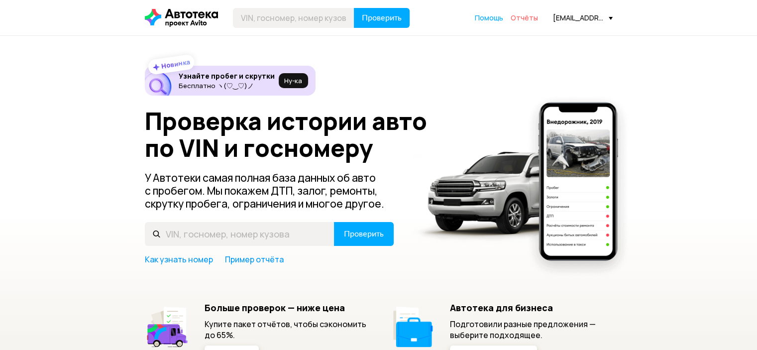
click at [534, 19] on span "Отчёты" at bounding box center [524, 17] width 27 height 9
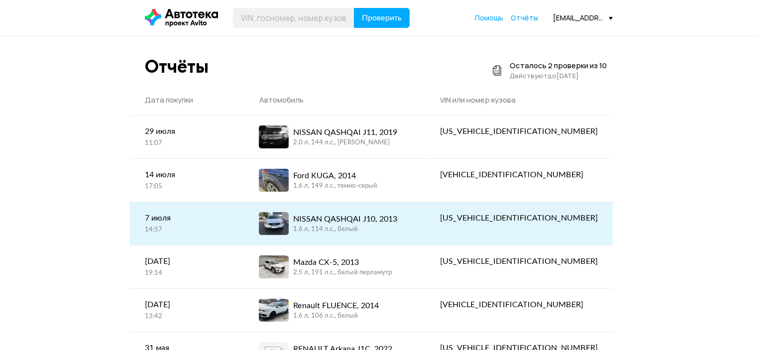
click at [354, 216] on div "NISSAN QASHQAI J10, 2013" at bounding box center [345, 219] width 104 height 12
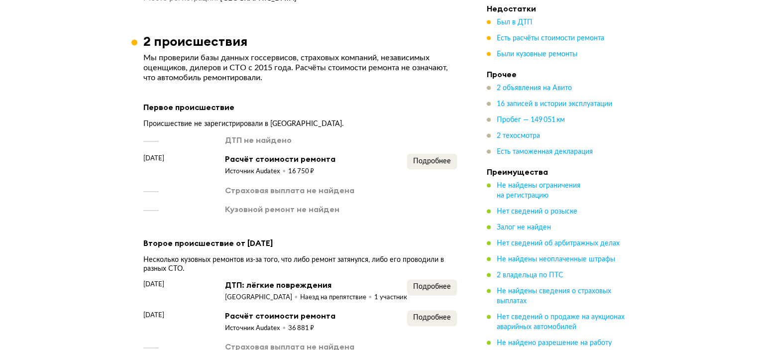
scroll to position [1460, 0]
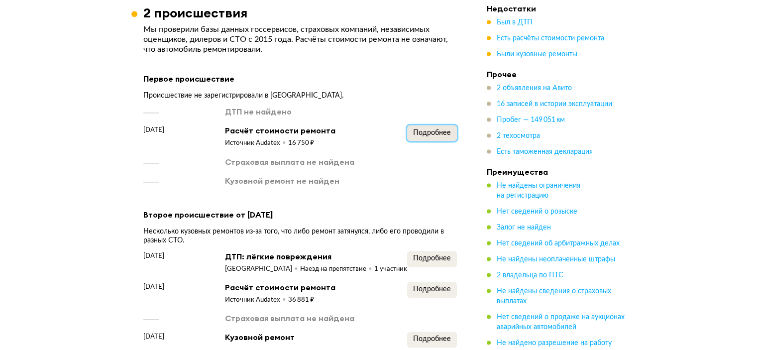
click at [436, 129] on span "Подробнее" at bounding box center [432, 132] width 38 height 7
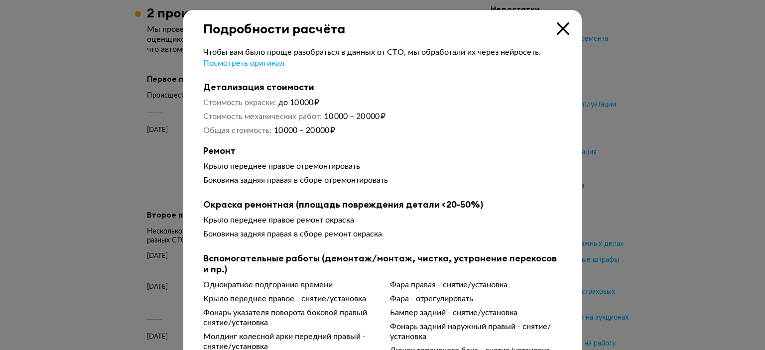
click at [705, 92] on div at bounding box center [382, 175] width 765 height 350
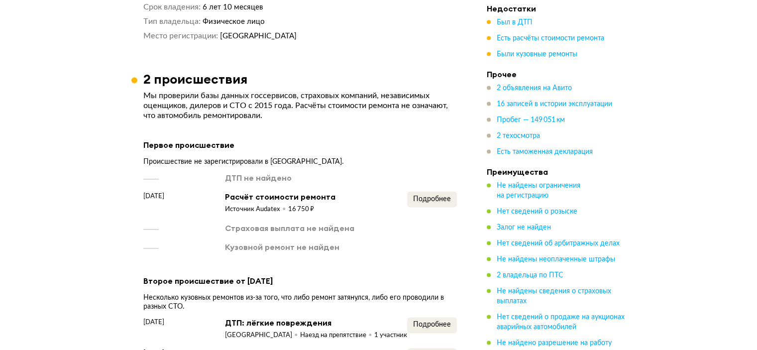
scroll to position [1526, 0]
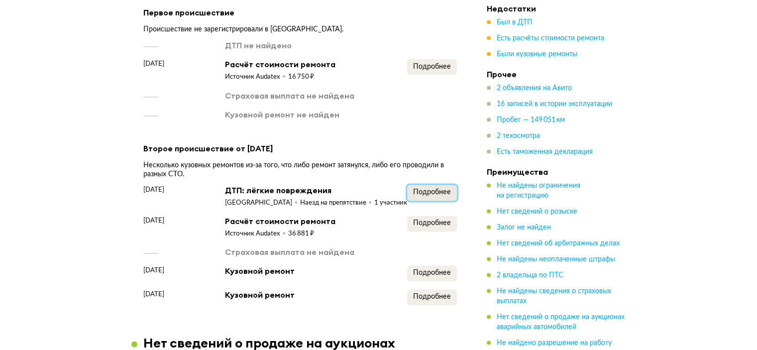
click at [430, 189] on span "Подробнее" at bounding box center [432, 192] width 38 height 7
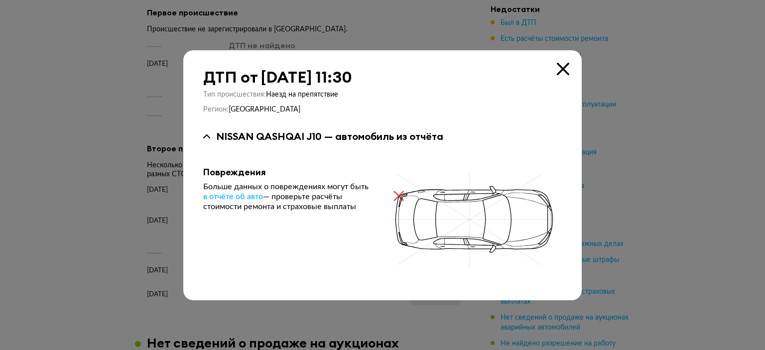
click at [563, 65] on icon at bounding box center [563, 69] width 12 height 12
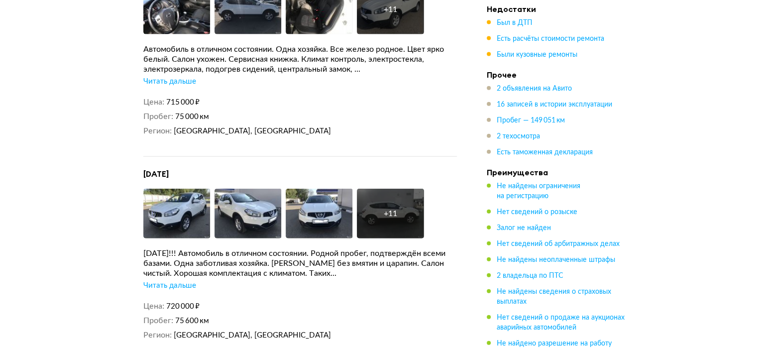
scroll to position [2190, 0]
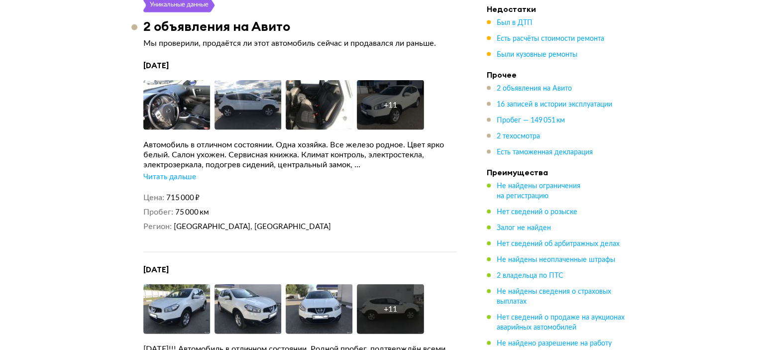
click at [179, 173] on div "Читать дальше" at bounding box center [169, 177] width 53 height 10
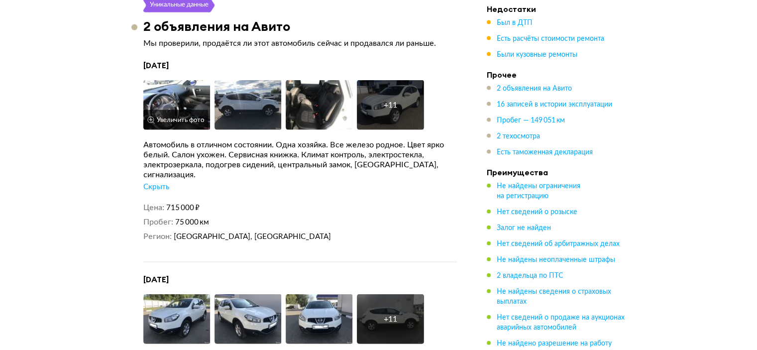
click at [168, 91] on img at bounding box center [176, 105] width 67 height 50
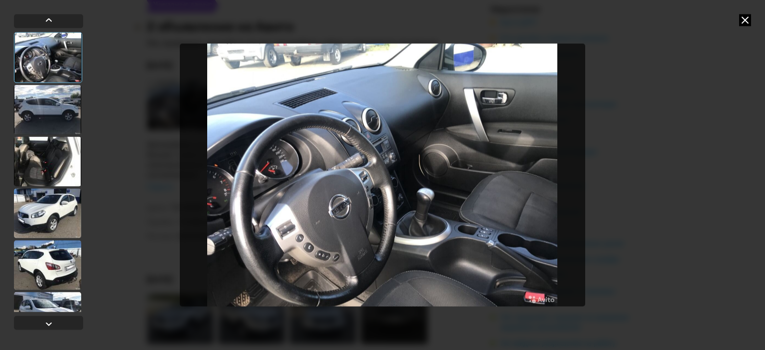
click at [52, 121] on div at bounding box center [47, 110] width 67 height 50
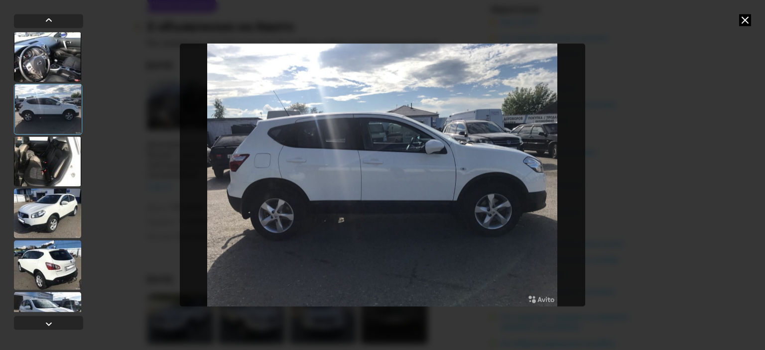
click at [52, 154] on div at bounding box center [47, 161] width 67 height 50
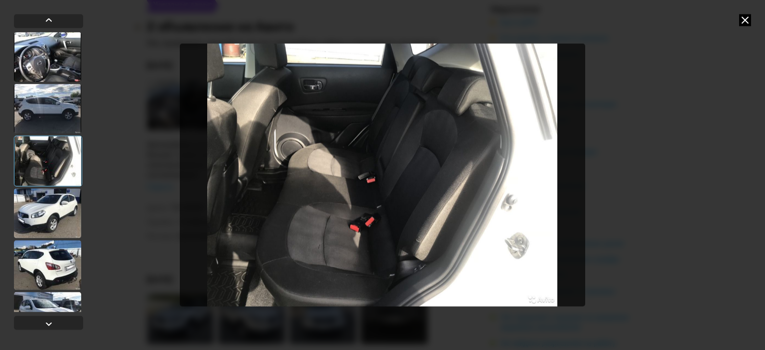
click at [54, 202] on div at bounding box center [47, 213] width 67 height 50
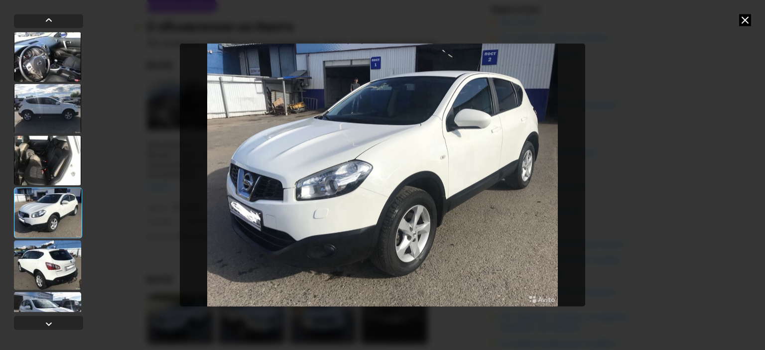
click at [38, 252] on div at bounding box center [47, 265] width 67 height 50
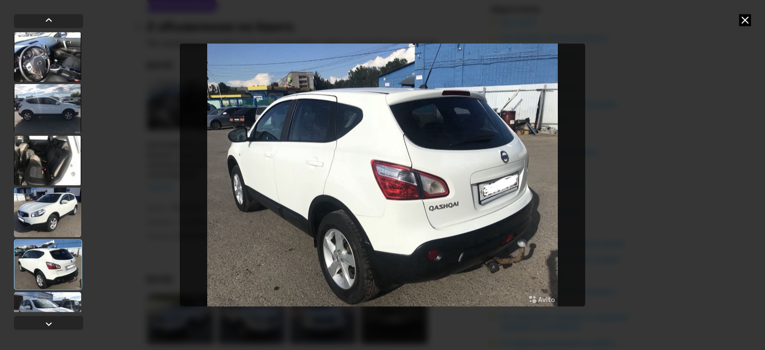
click at [748, 20] on icon at bounding box center [745, 20] width 12 height 12
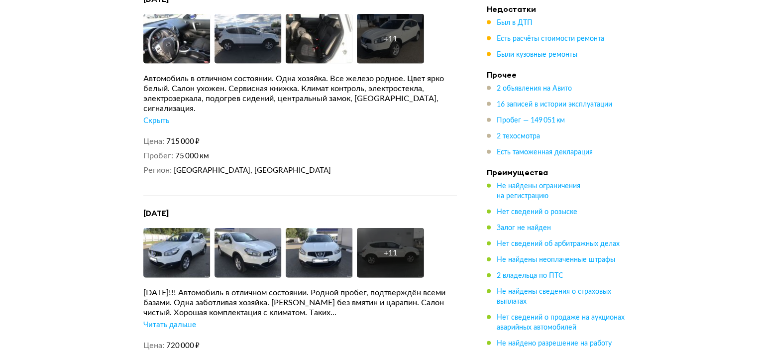
scroll to position [2323, 0]
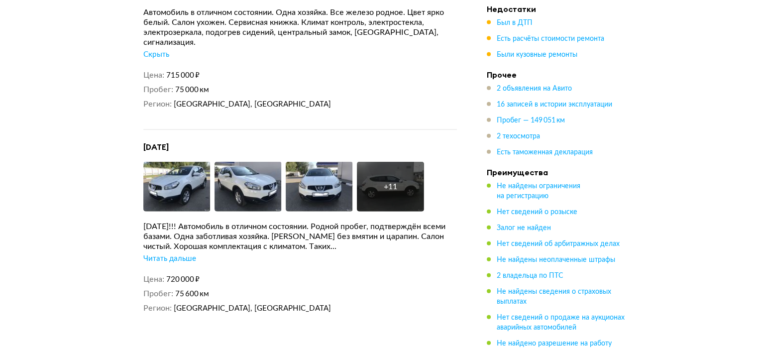
click at [162, 254] on div "Читать дальше" at bounding box center [169, 259] width 53 height 10
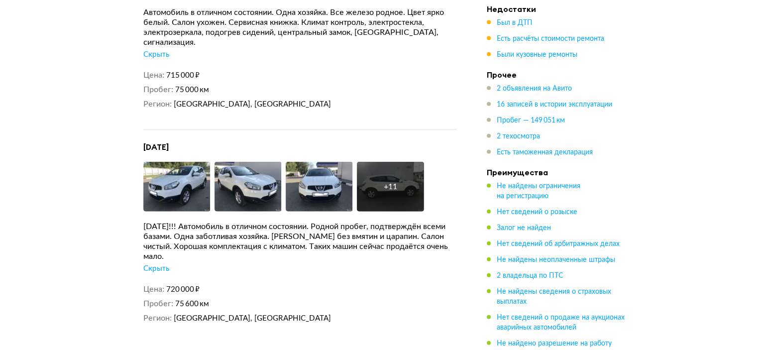
click at [159, 264] on div "Скрыть" at bounding box center [156, 269] width 26 height 10
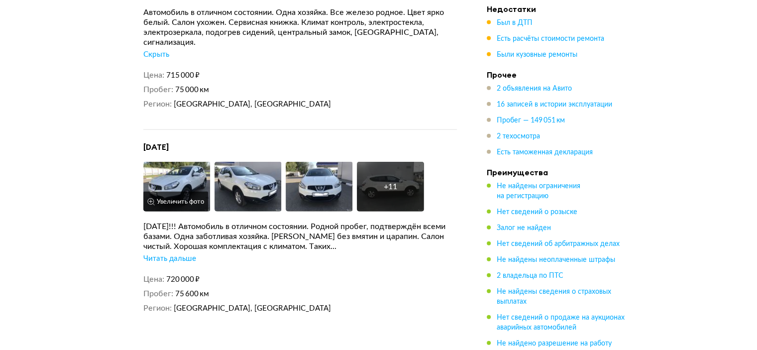
click at [163, 162] on img at bounding box center [176, 187] width 67 height 50
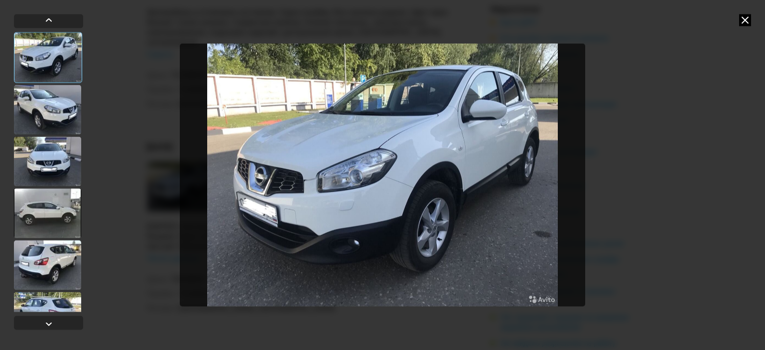
click at [39, 99] on div at bounding box center [47, 110] width 67 height 50
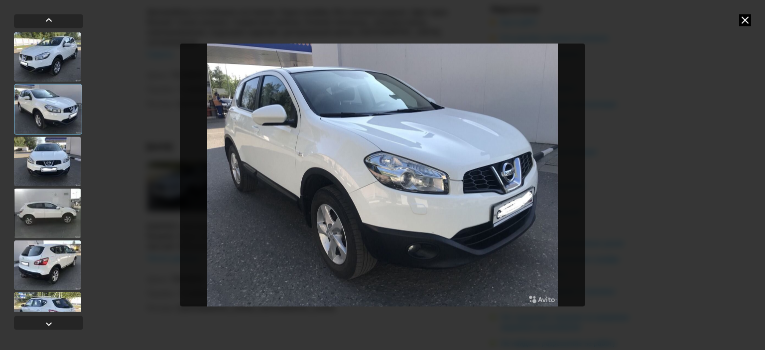
click at [42, 133] on div at bounding box center [48, 109] width 68 height 51
click at [42, 173] on div at bounding box center [47, 161] width 67 height 50
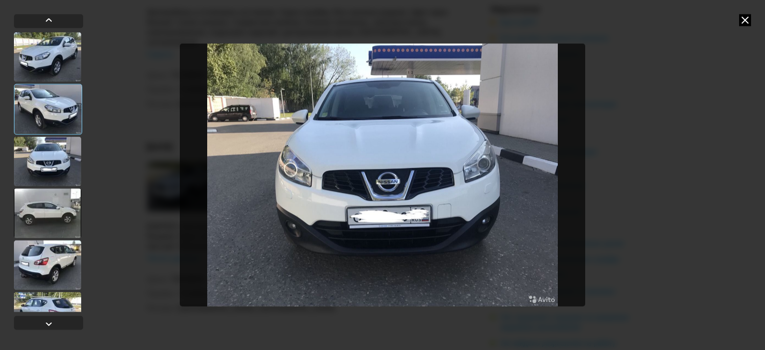
click at [44, 211] on div at bounding box center [47, 213] width 67 height 50
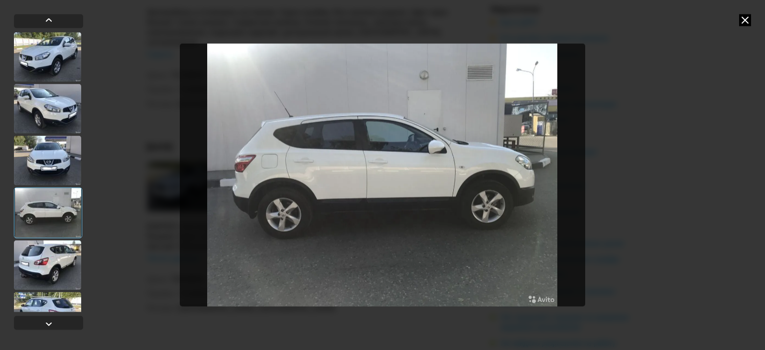
click at [41, 241] on div at bounding box center [47, 265] width 67 height 50
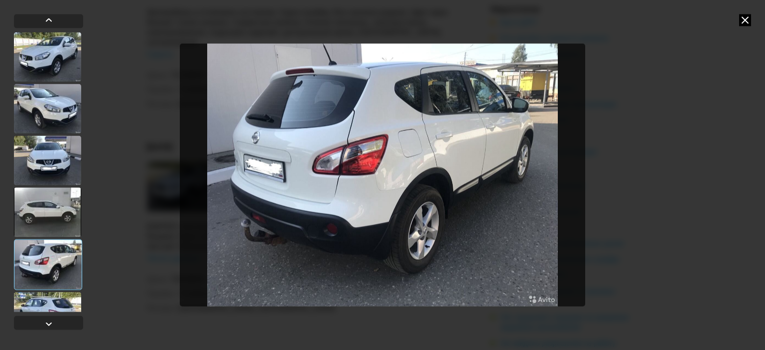
click at [746, 16] on icon at bounding box center [745, 20] width 12 height 12
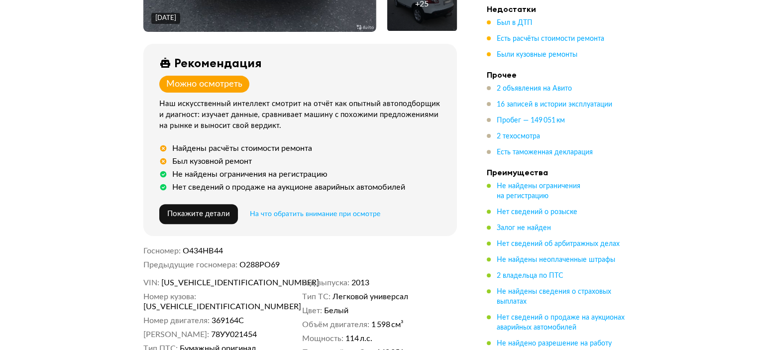
scroll to position [464, 0]
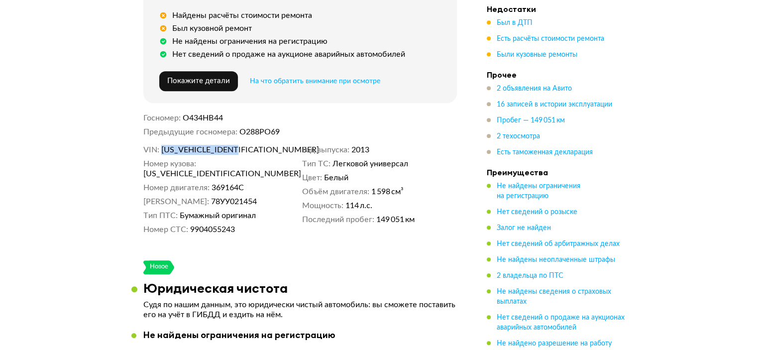
drag, startPoint x: 231, startPoint y: 144, endPoint x: 159, endPoint y: 144, distance: 72.7
click at [159, 145] on dl "VIN [US_VEHICLE_IDENTIFICATION_NUMBER]" at bounding box center [220, 150] width 155 height 10
copy dl "[US_VEHICLE_IDENTIFICATION_NUMBER]"
drag, startPoint x: 229, startPoint y: 111, endPoint x: 183, endPoint y: 112, distance: 46.3
click at [183, 113] on dd "О434НВ44" at bounding box center [320, 118] width 274 height 10
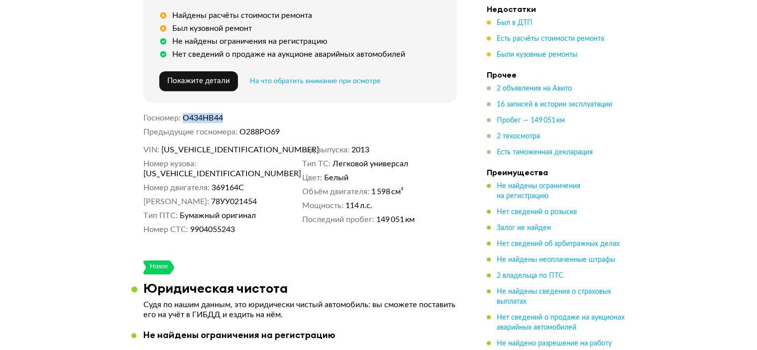
copy span "О434НВ44"
click at [311, 127] on dd "О288РО69" at bounding box center [348, 132] width 218 height 10
